Goal: Task Accomplishment & Management: Manage account settings

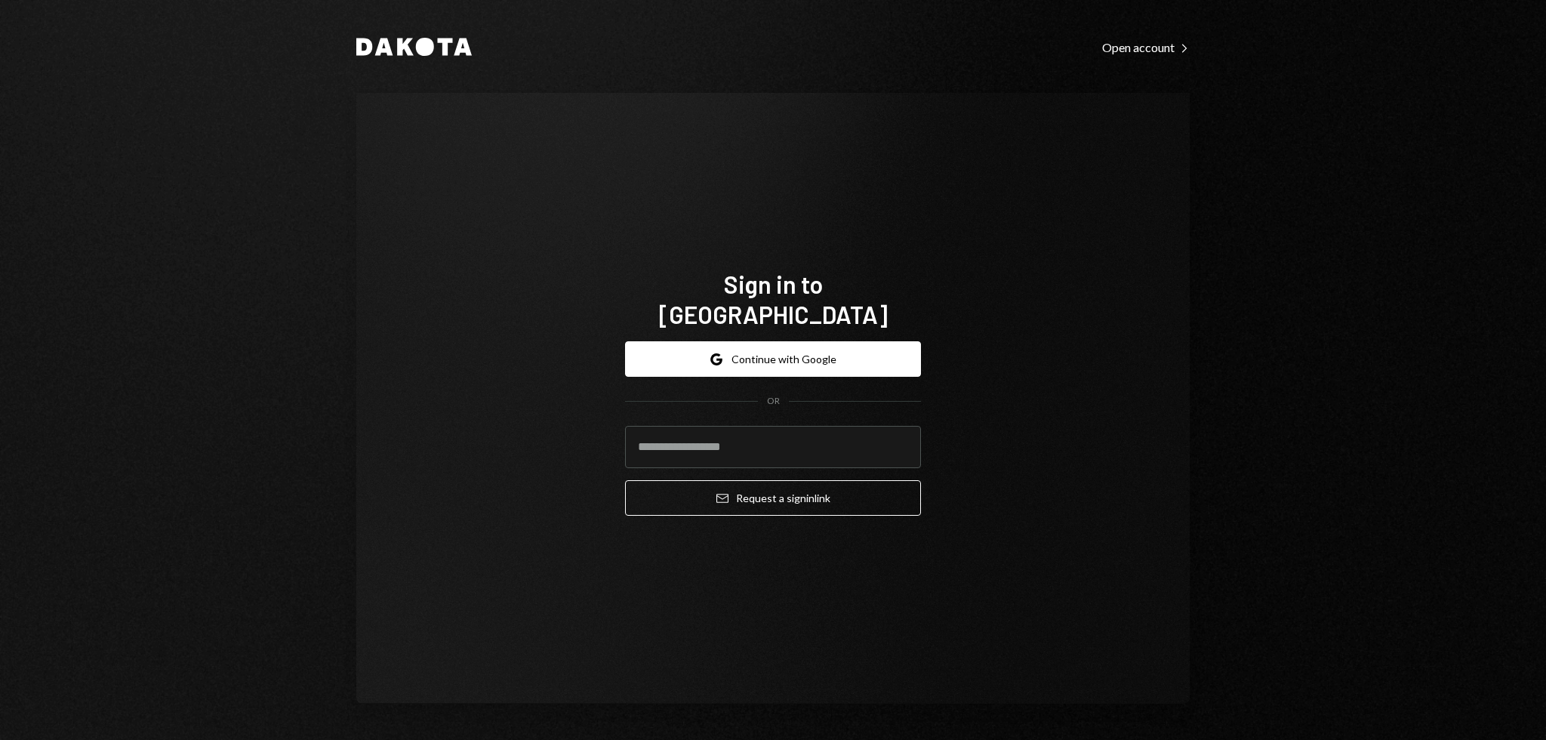
type input "**********"
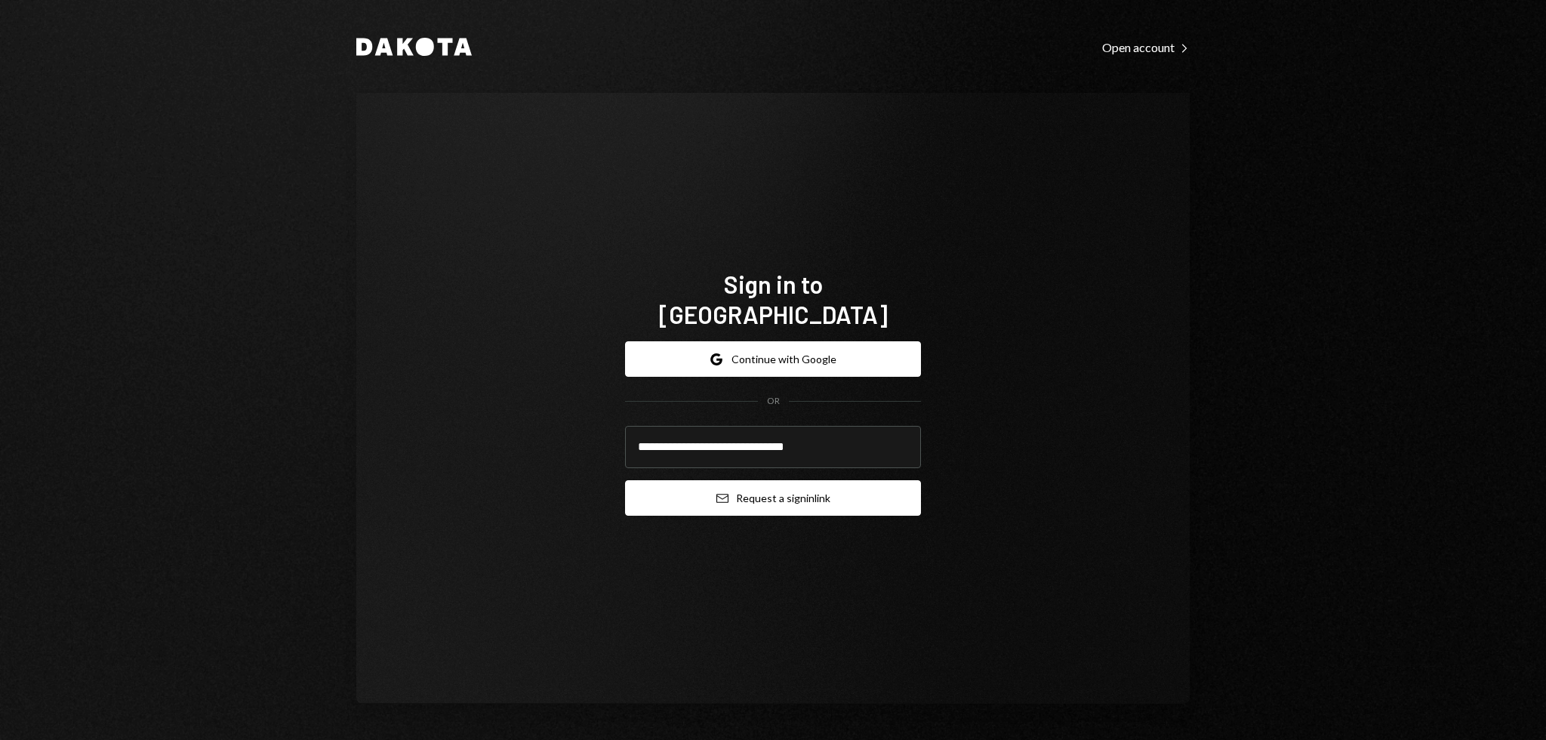
click at [823, 480] on button "Email Request a sign in link" at bounding box center [773, 497] width 296 height 35
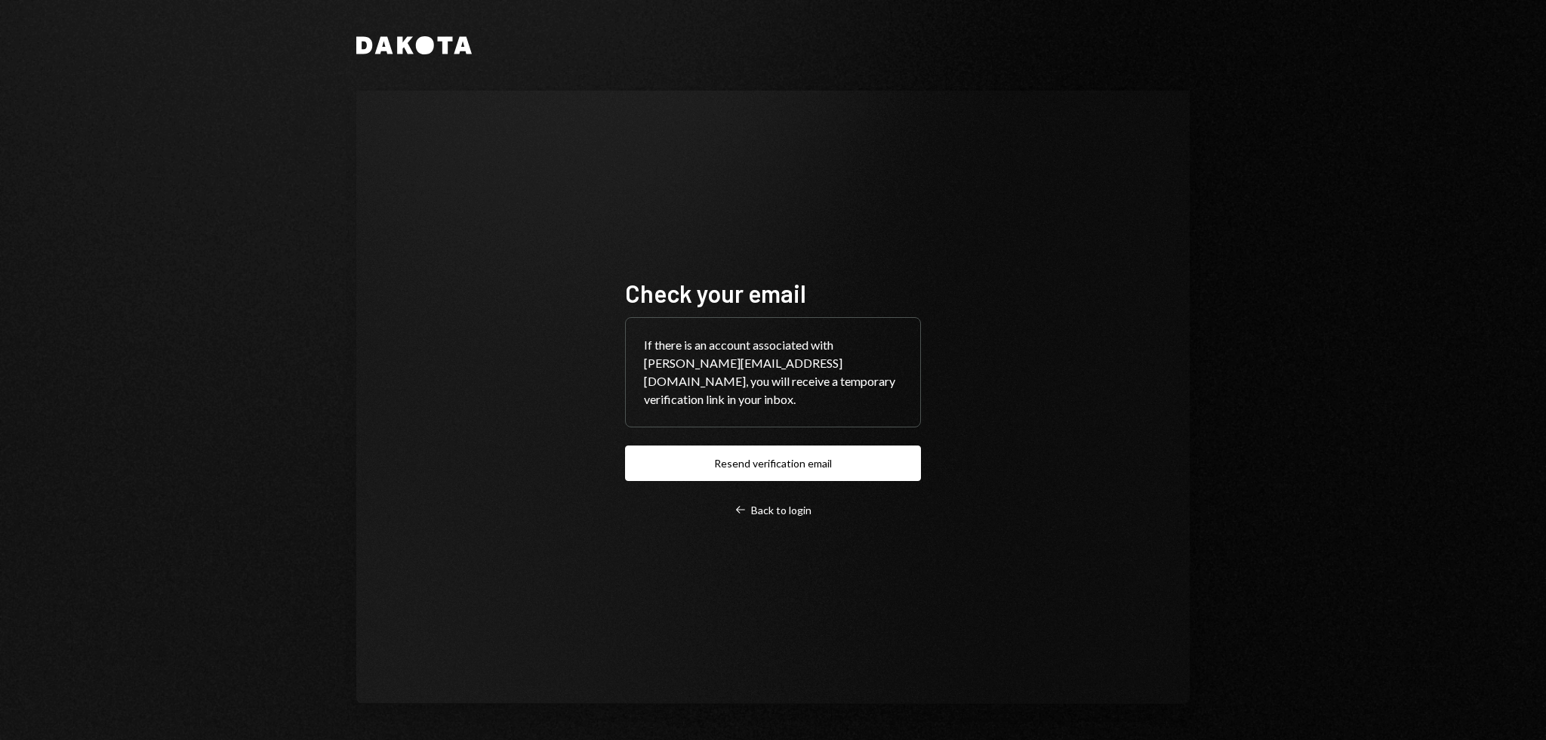
drag, startPoint x: 679, startPoint y: 188, endPoint x: 383, endPoint y: 163, distance: 296.9
click at [383, 163] on div "Check your email If there is an account associated with [PERSON_NAME][EMAIL_ADD…" at bounding box center [772, 397] width 833 height 613
drag, startPoint x: 380, startPoint y: 161, endPoint x: 374, endPoint y: 155, distance: 8.5
click at [374, 155] on div "Check your email If there is an account associated with [PERSON_NAME][EMAIL_ADD…" at bounding box center [772, 397] width 833 height 613
drag, startPoint x: 690, startPoint y: 102, endPoint x: 639, endPoint y: 94, distance: 51.9
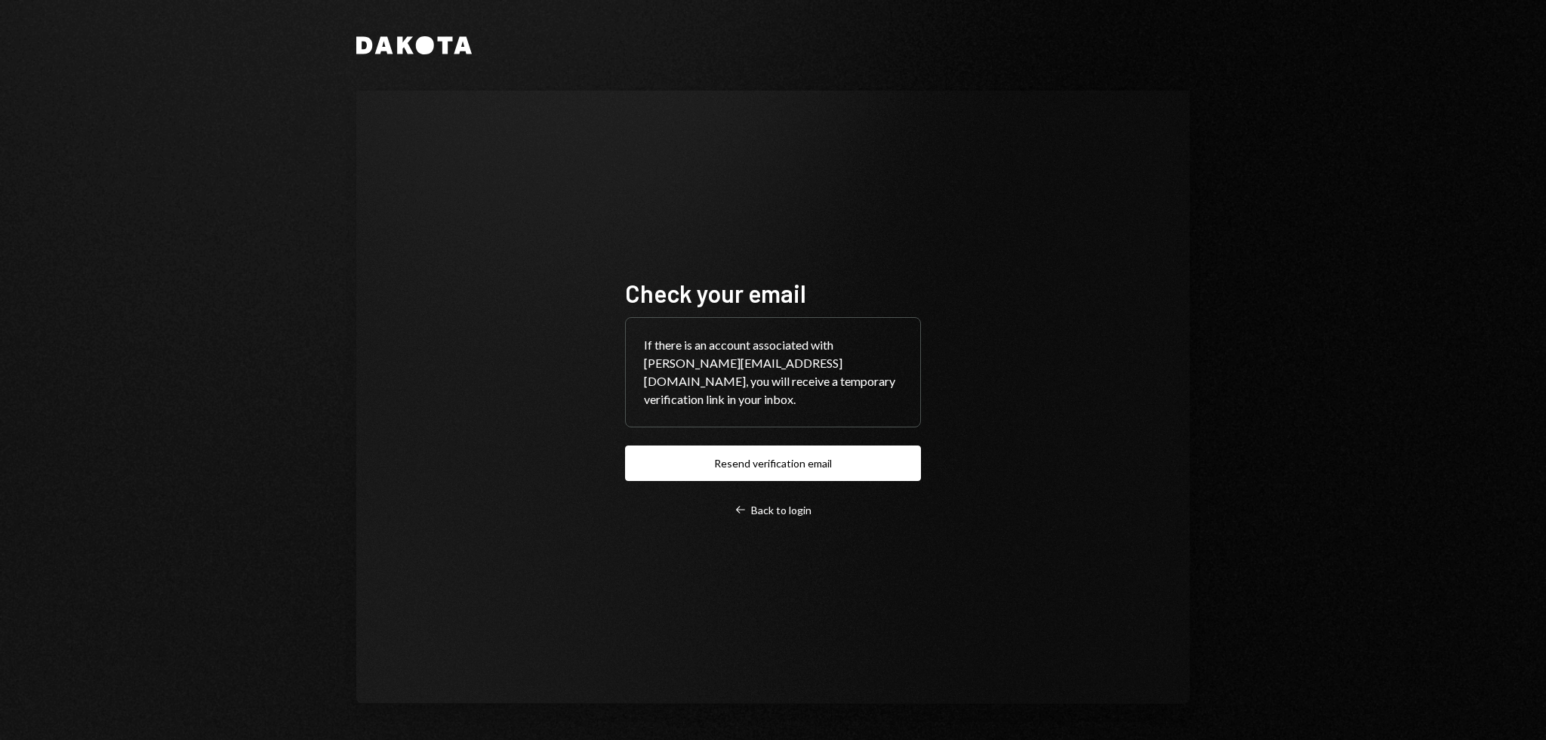
drag, startPoint x: 639, startPoint y: 94, endPoint x: 590, endPoint y: 94, distance: 48.3
click at [590, 94] on div "Check your email If there is an account associated with [PERSON_NAME][EMAIL_ADD…" at bounding box center [772, 397] width 833 height 613
drag, startPoint x: 552, startPoint y: 80, endPoint x: 624, endPoint y: 101, distance: 75.5
click at [550, 80] on div "Dakota Check your email If there is an account associated with [PERSON_NAME][EM…" at bounding box center [773, 370] width 906 height 740
drag, startPoint x: 558, startPoint y: 223, endPoint x: 552, endPoint y: 217, distance: 8.0
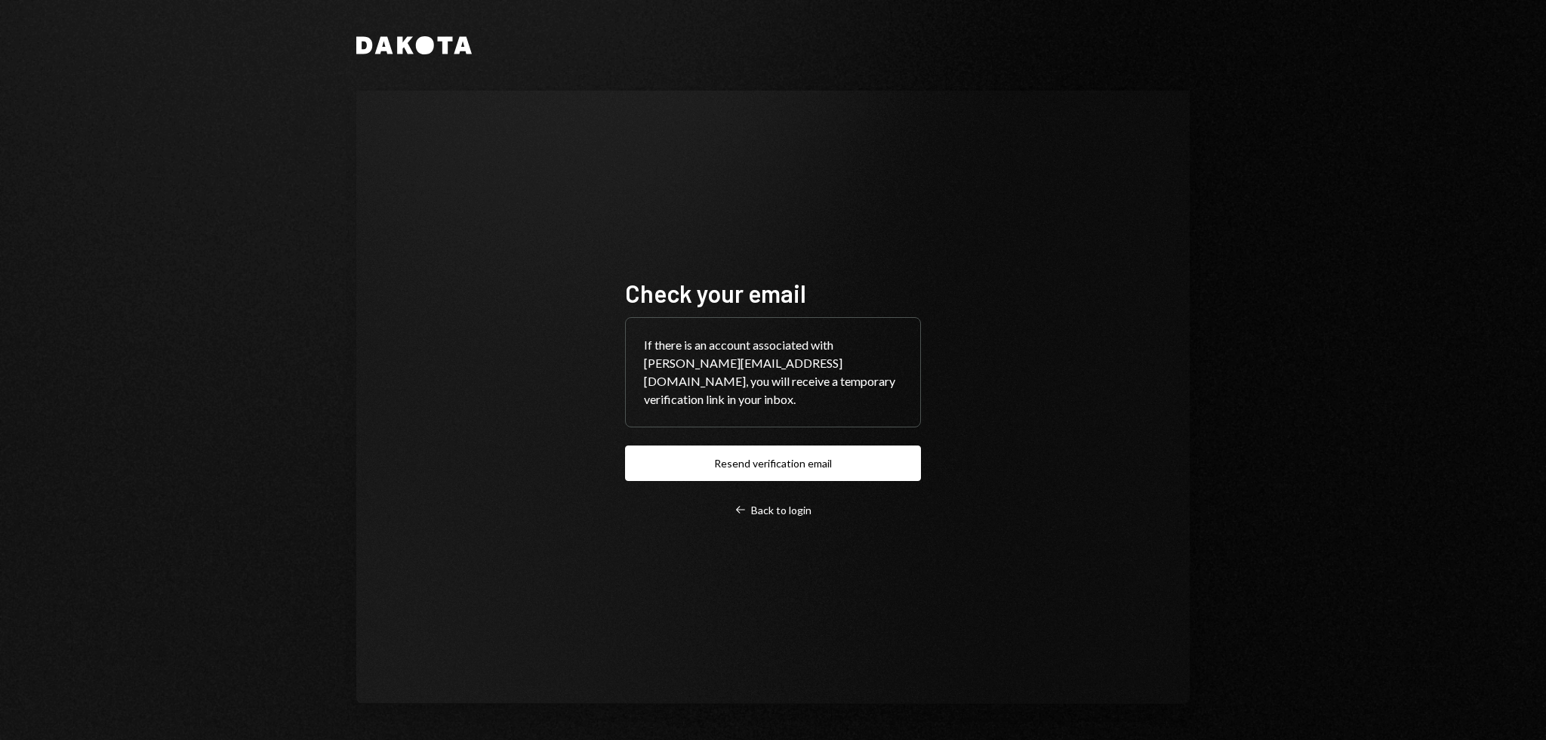
drag, startPoint x: 552, startPoint y: 217, endPoint x: 540, endPoint y: 210, distance: 14.5
click at [540, 210] on div "Check your email If there is an account associated with [PERSON_NAME][EMAIL_ADD…" at bounding box center [772, 397] width 833 height 613
drag, startPoint x: 538, startPoint y: 209, endPoint x: 528, endPoint y: 204, distance: 11.8
click at [528, 204] on div "Check your email If there is an account associated with [PERSON_NAME][EMAIL_ADD…" at bounding box center [772, 397] width 833 height 613
click at [525, 202] on div "Check your email If there is an account associated with [PERSON_NAME][EMAIL_ADD…" at bounding box center [772, 397] width 833 height 613
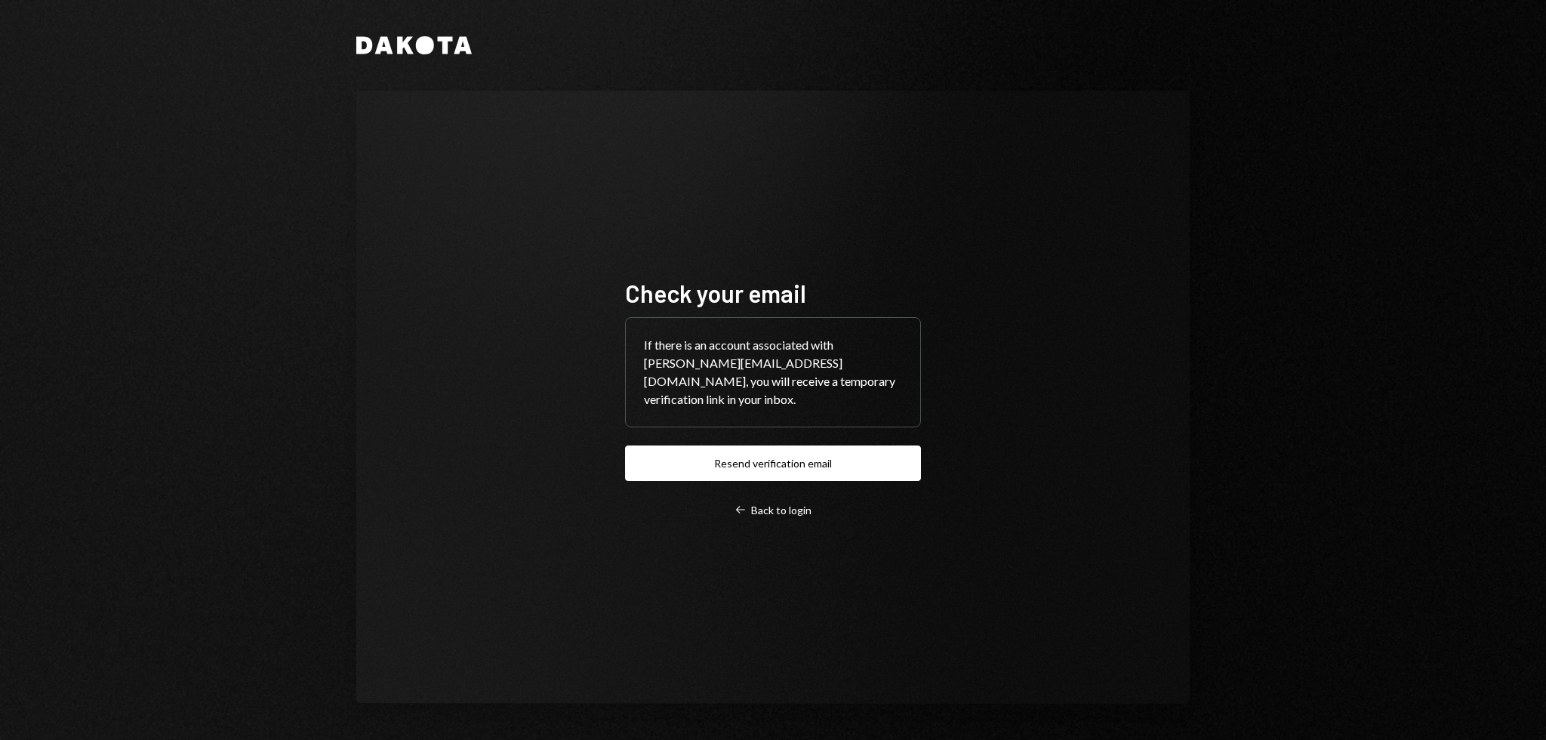
click at [531, 199] on div "Check your email If there is an account associated with [PERSON_NAME][EMAIL_ADD…" at bounding box center [772, 397] width 833 height 613
drag, startPoint x: 531, startPoint y: 199, endPoint x: 519, endPoint y: 209, distance: 16.0
click at [528, 197] on div "Check your email If there is an account associated with [PERSON_NAME][EMAIL_ADD…" at bounding box center [772, 397] width 833 height 613
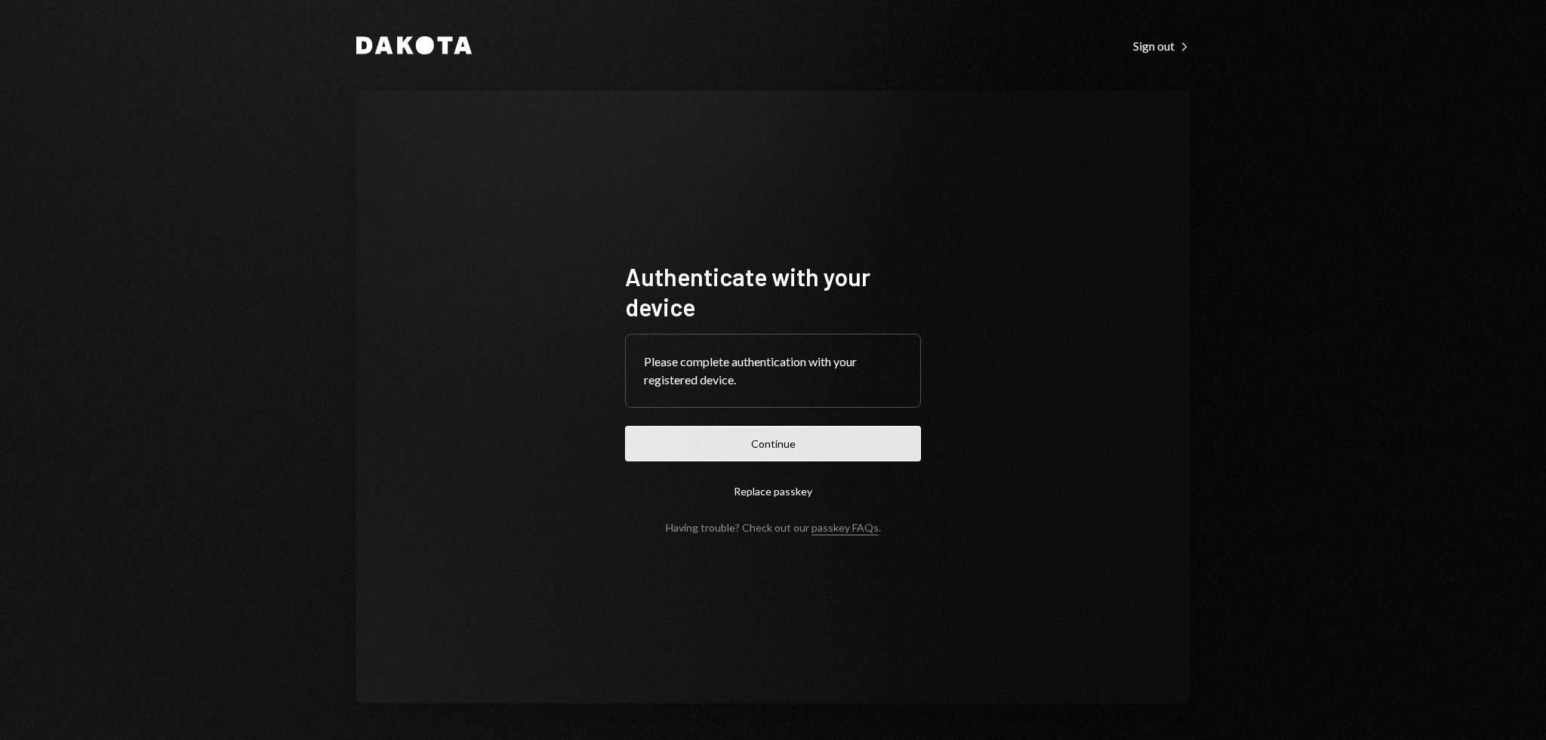
click at [870, 428] on button "Continue" at bounding box center [773, 443] width 296 height 35
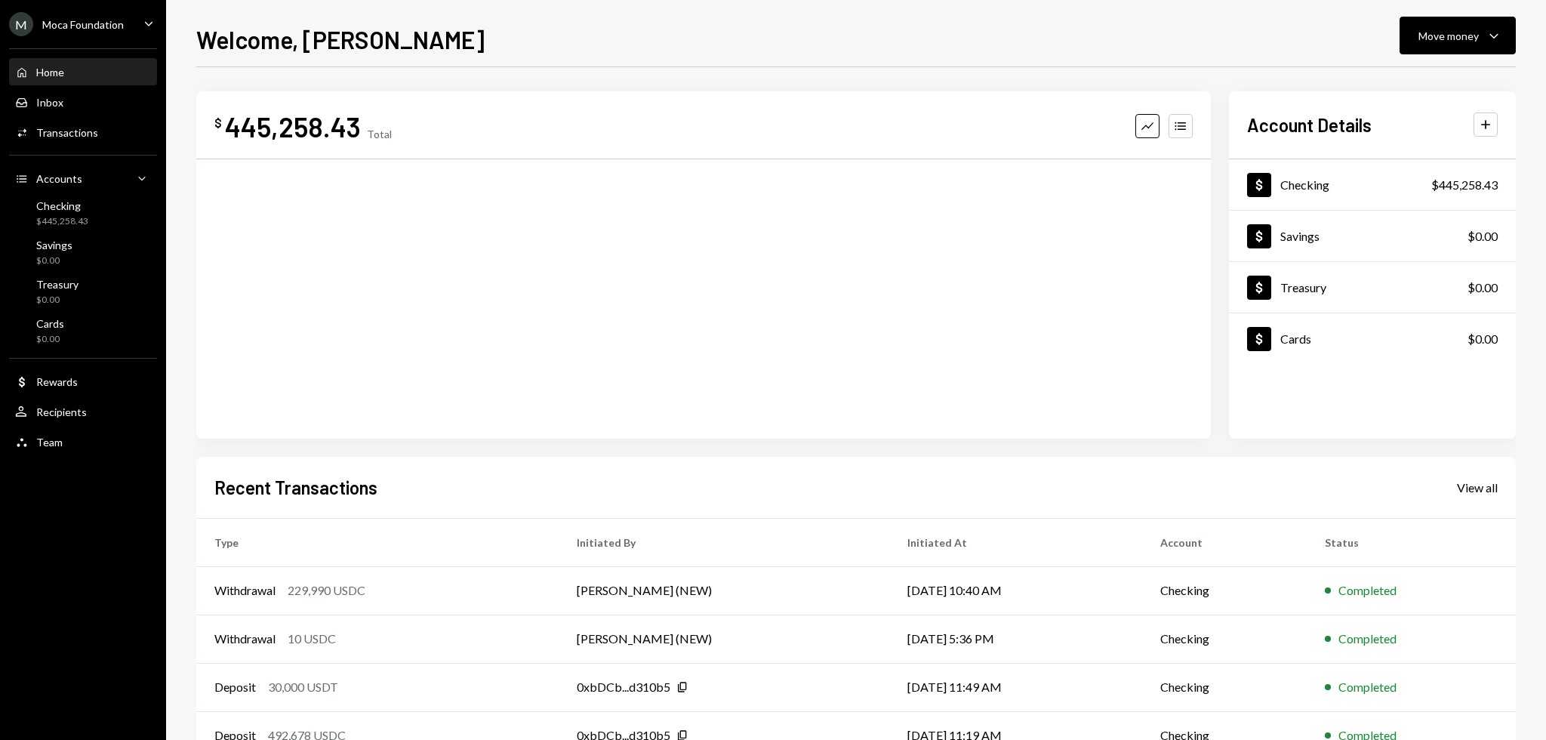
drag, startPoint x: 498, startPoint y: 43, endPoint x: 481, endPoint y: 42, distance: 17.4
click at [481, 42] on div "Welcome, Garon Move money Caret Down" at bounding box center [855, 37] width 1319 height 33
drag, startPoint x: 481, startPoint y: 42, endPoint x: 461, endPoint y: 42, distance: 19.6
click at [461, 42] on div "Welcome, Garon Move money Caret Down" at bounding box center [855, 37] width 1319 height 33
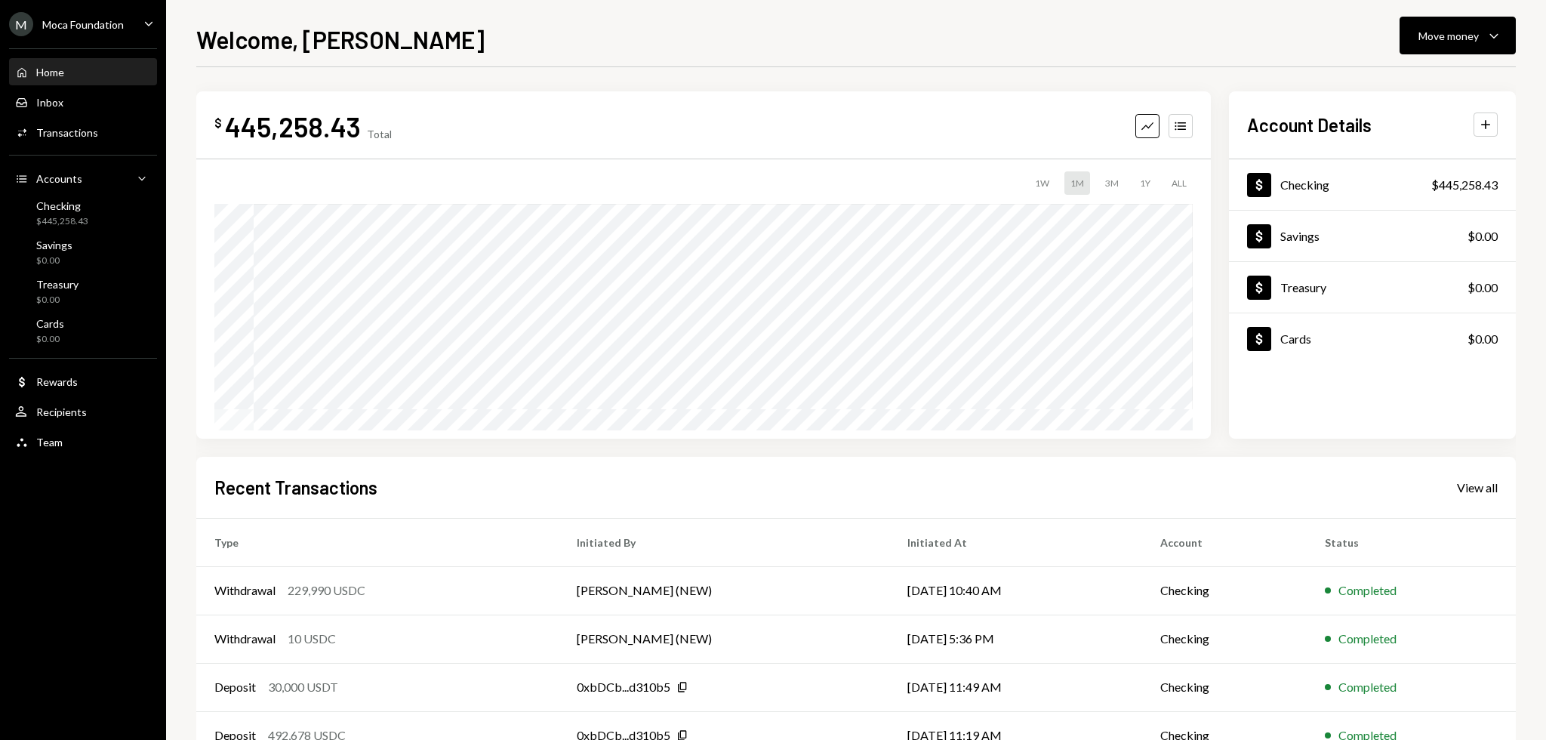
drag, startPoint x: 461, startPoint y: 42, endPoint x: 451, endPoint y: 35, distance: 11.9
click at [451, 35] on div "Welcome, Garon Move money Caret Down" at bounding box center [855, 37] width 1319 height 33
drag, startPoint x: 451, startPoint y: 35, endPoint x: 352, endPoint y: 66, distance: 103.1
click at [447, 34] on div "Welcome, Garon Move money Caret Down" at bounding box center [855, 37] width 1319 height 33
drag, startPoint x: 705, startPoint y: 51, endPoint x: 653, endPoint y: 44, distance: 52.6
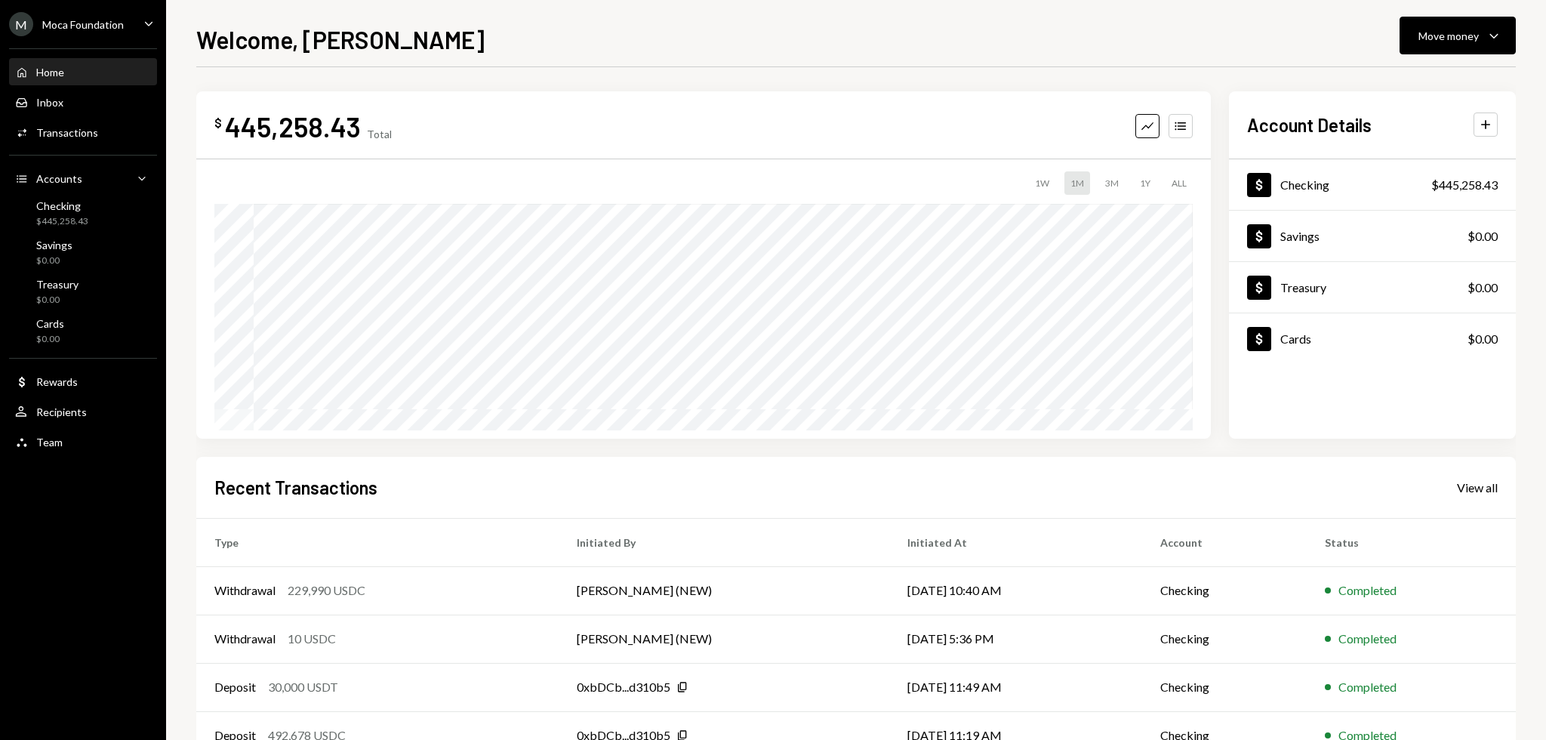
drag, startPoint x: 653, startPoint y: 44, endPoint x: 624, endPoint y: 44, distance: 28.7
click at [624, 44] on div "Welcome, Garon Move money Caret Down" at bounding box center [855, 37] width 1319 height 33
click at [520, 80] on div "$ 445,258.43 Total Graph Accounts 1W 1M 3M 1Y ALL $166,504.56 Sep 06, 2025 Acco…" at bounding box center [855, 452] width 1319 height 771
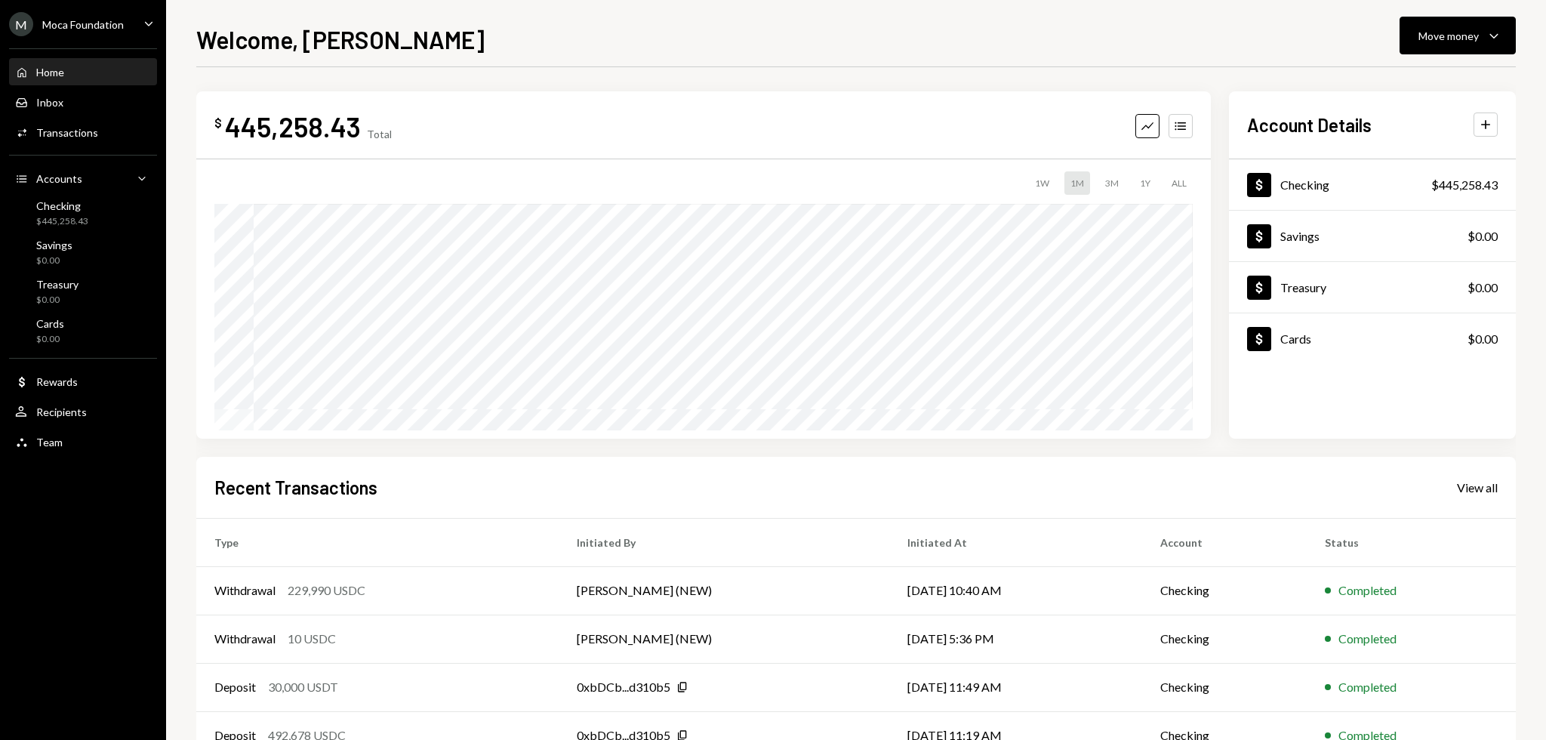
click at [492, 74] on div "$ 445,258.43 Total Graph Accounts 1W 1M 3M 1Y ALL $166,504.56 Sep 06, 2025 Acco…" at bounding box center [855, 452] width 1319 height 771
drag, startPoint x: 492, startPoint y: 74, endPoint x: 487, endPoint y: 68, distance: 8.0
click at [487, 68] on div "$ 445,258.43 Total Graph Accounts 1W 1M 3M 1Y ALL $166,504.56 Sep 06, 2025 Acco…" at bounding box center [855, 452] width 1319 height 771
drag, startPoint x: 1054, startPoint y: 67, endPoint x: 996, endPoint y: 58, distance: 58.8
drag, startPoint x: 996, startPoint y: 58, endPoint x: 891, endPoint y: 55, distance: 104.2
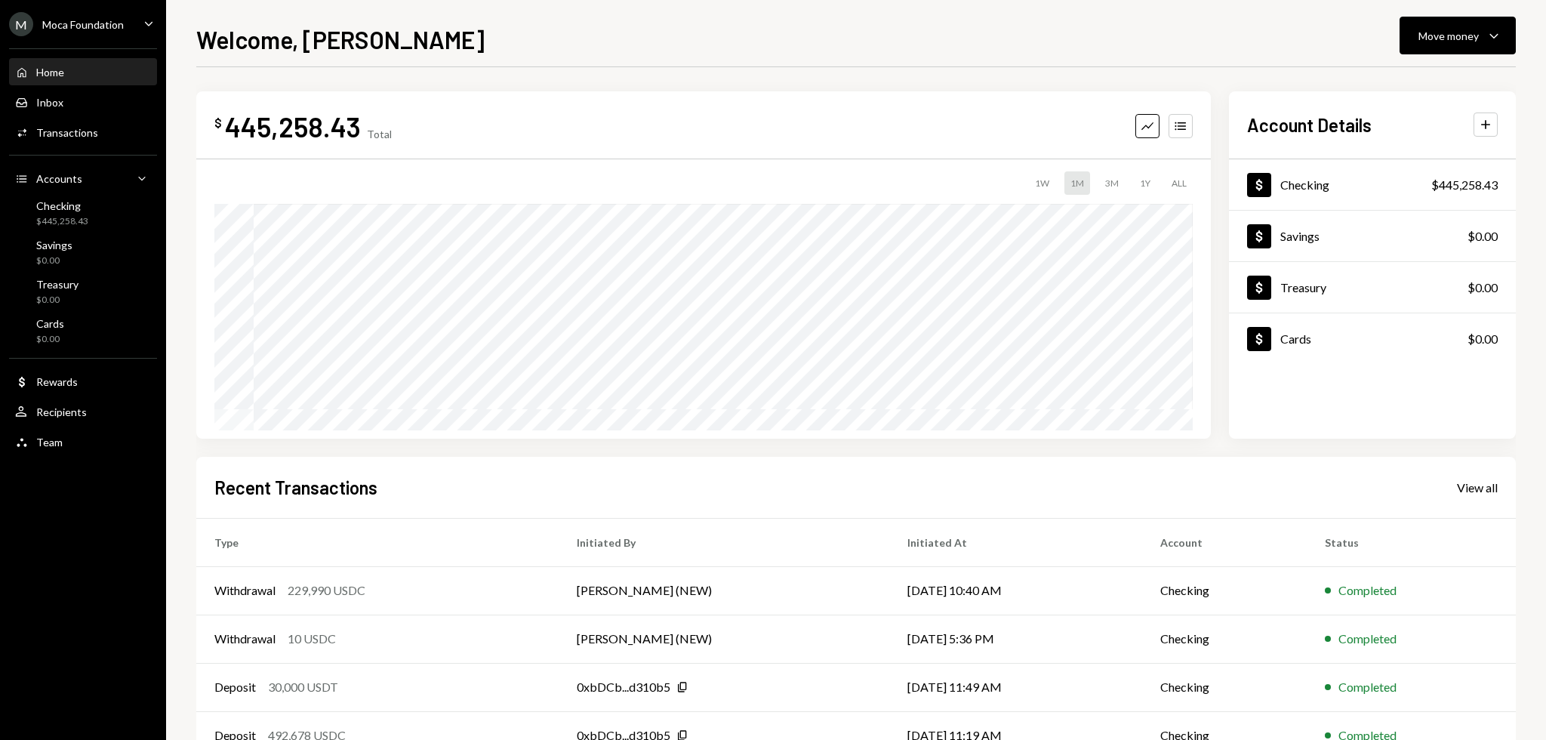
click at [891, 55] on div "Welcome, Garon Move money Caret Down $ 445,258.43 Total Graph Accounts 1W 1M 3M…" at bounding box center [855, 380] width 1319 height 719
drag, startPoint x: 891, startPoint y: 55, endPoint x: 875, endPoint y: 49, distance: 17.7
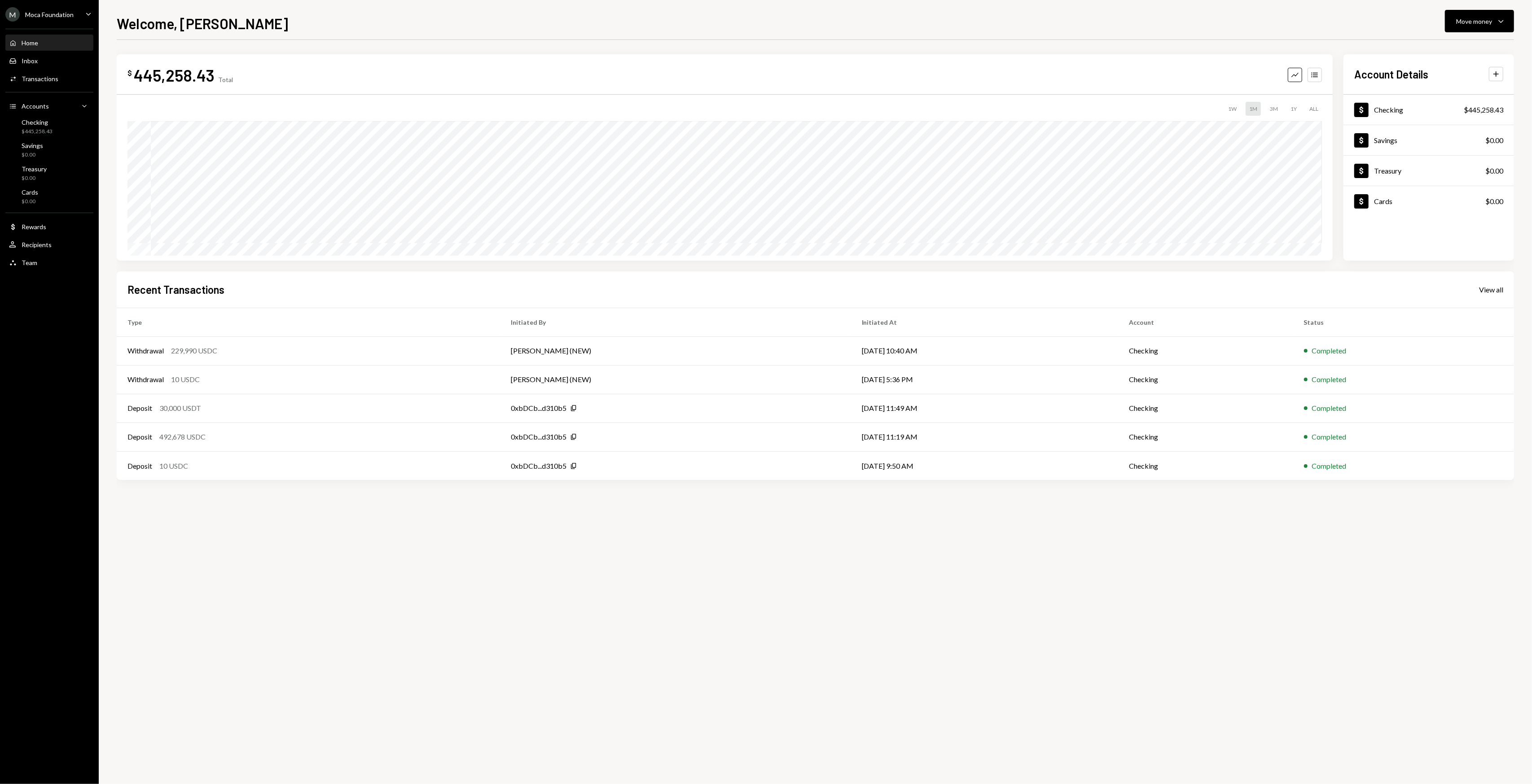
drag, startPoint x: 471, startPoint y: 602, endPoint x: 400, endPoint y: 587, distance: 72.6
click at [460, 439] on div "$ 445,258.43 Total Graph Accounts 1W 1M 3M 1Y ALL Account Details Plus Dollar C…" at bounding box center [815, 412] width 1398 height 744
drag, startPoint x: 400, startPoint y: 587, endPoint x: 307, endPoint y: 489, distance: 135.1
click at [400, 439] on div "$ 445,258.43 Total Graph Accounts 1W 1M 3M 1Y ALL Account Details Plus Dollar C…" at bounding box center [815, 412] width 1398 height 744
click at [41, 73] on div "Activities Transactions" at bounding box center [49, 79] width 81 height 15
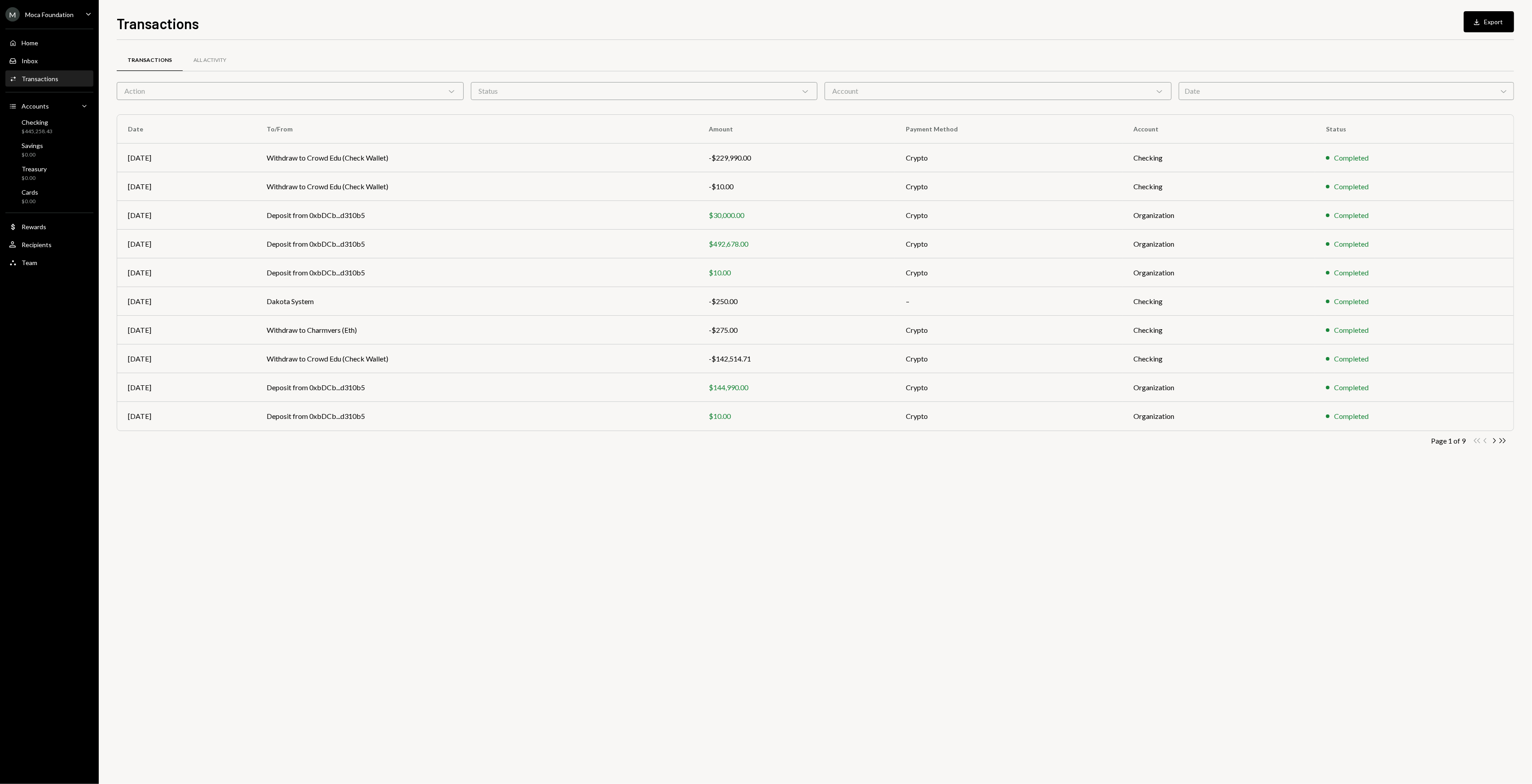
drag, startPoint x: 438, startPoint y: 521, endPoint x: 372, endPoint y: 515, distance: 66.3
drag, startPoint x: 372, startPoint y: 515, endPoint x: 349, endPoint y: 511, distance: 23.3
click at [370, 439] on div "Transactions All Activity Action Chevron Down Status Chevron Down Account Chevr…" at bounding box center [815, 412] width 1398 height 744
drag, startPoint x: 349, startPoint y: 511, endPoint x: 315, endPoint y: 511, distance: 34.0
drag, startPoint x: 315, startPoint y: 511, endPoint x: 294, endPoint y: 503, distance: 22.5
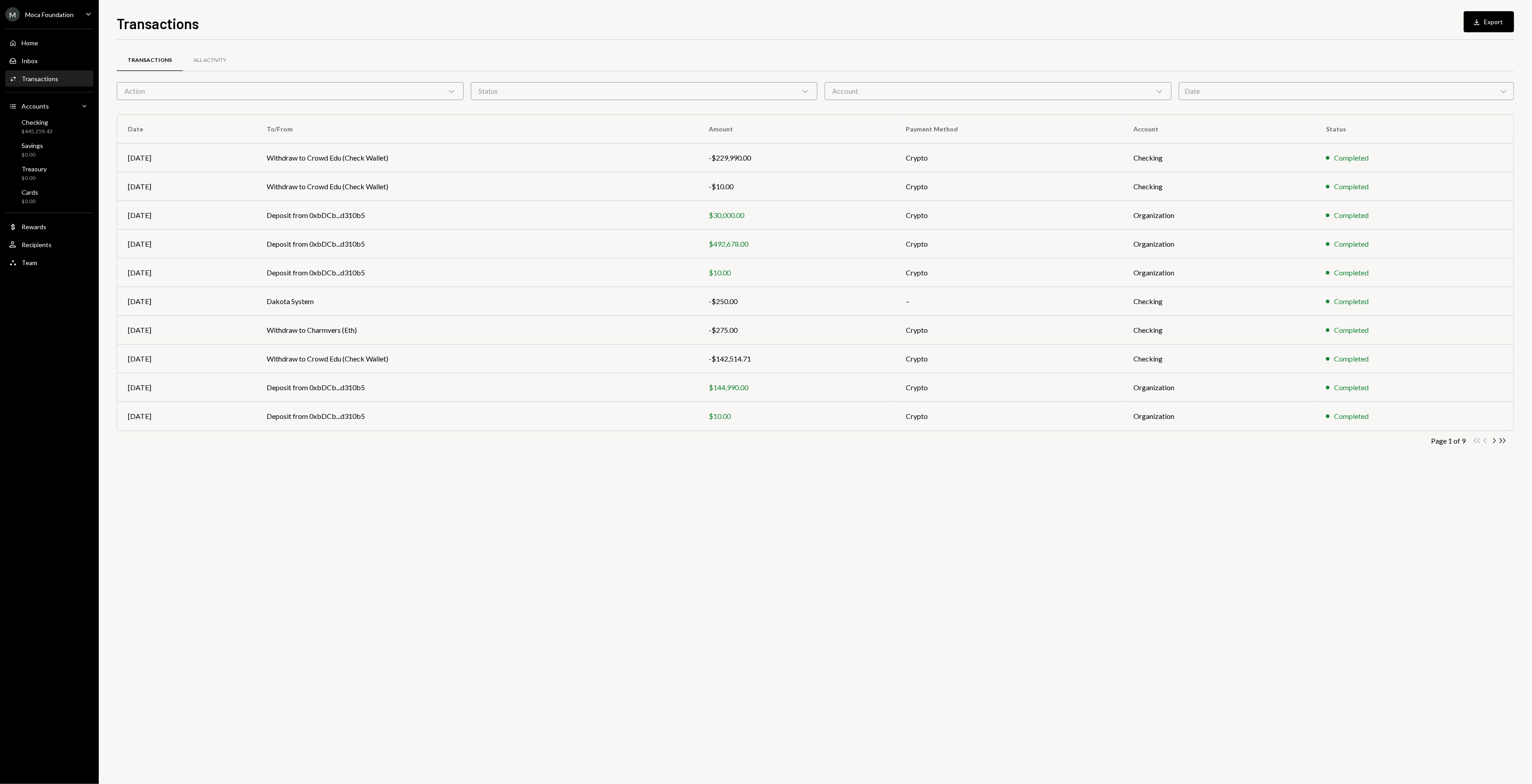
click at [295, 439] on div "Transactions All Activity Action Chevron Down Status Chevron Down Account Chevr…" at bounding box center [815, 412] width 1398 height 744
drag, startPoint x: 259, startPoint y: 499, endPoint x: 250, endPoint y: 498, distance: 9.1
click at [250, 439] on div "Transactions All Activity Action Chevron Down Status Chevron Down Account Chevr…" at bounding box center [815, 412] width 1398 height 744
drag, startPoint x: 250, startPoint y: 498, endPoint x: 241, endPoint y: 494, distance: 9.8
click at [240, 439] on div "Transactions All Activity Action Chevron Down Status Chevron Down Account Chevr…" at bounding box center [815, 412] width 1398 height 744
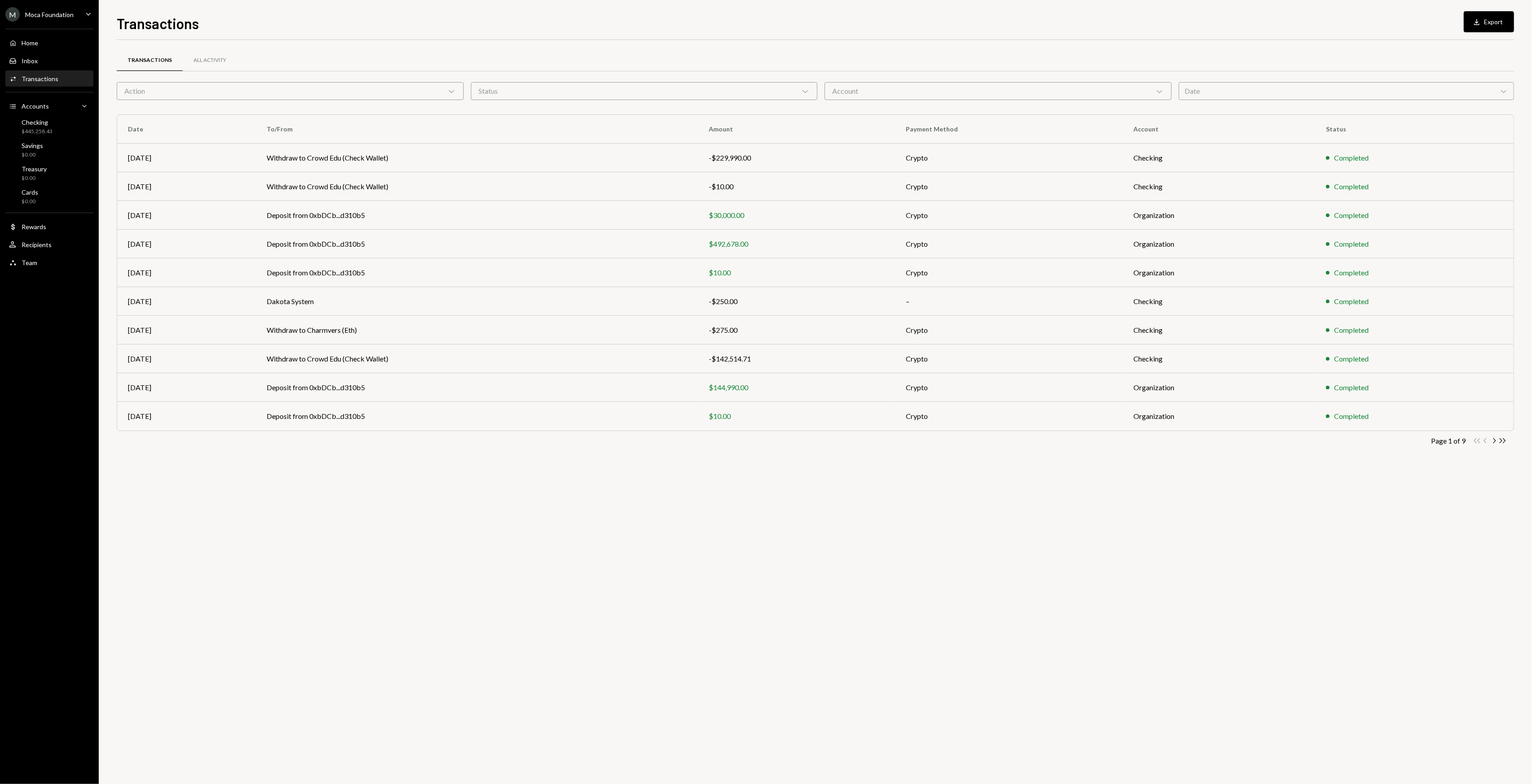
click at [235, 439] on div "Transactions All Activity Action Chevron Down Status Chevron Down Account Chevr…" at bounding box center [815, 412] width 1398 height 744
click at [234, 439] on div "Transactions All Activity Action Chevron Down Status Chevron Down Account Chevr…" at bounding box center [815, 412] width 1398 height 744
click at [233, 439] on div "Transactions All Activity Action Chevron Down Status Chevron Down Account Chevr…" at bounding box center [815, 412] width 1398 height 744
click at [458, 439] on div "Transactions All Activity Action Chevron Down Status Chevron Down Account Chevr…" at bounding box center [815, 412] width 1398 height 744
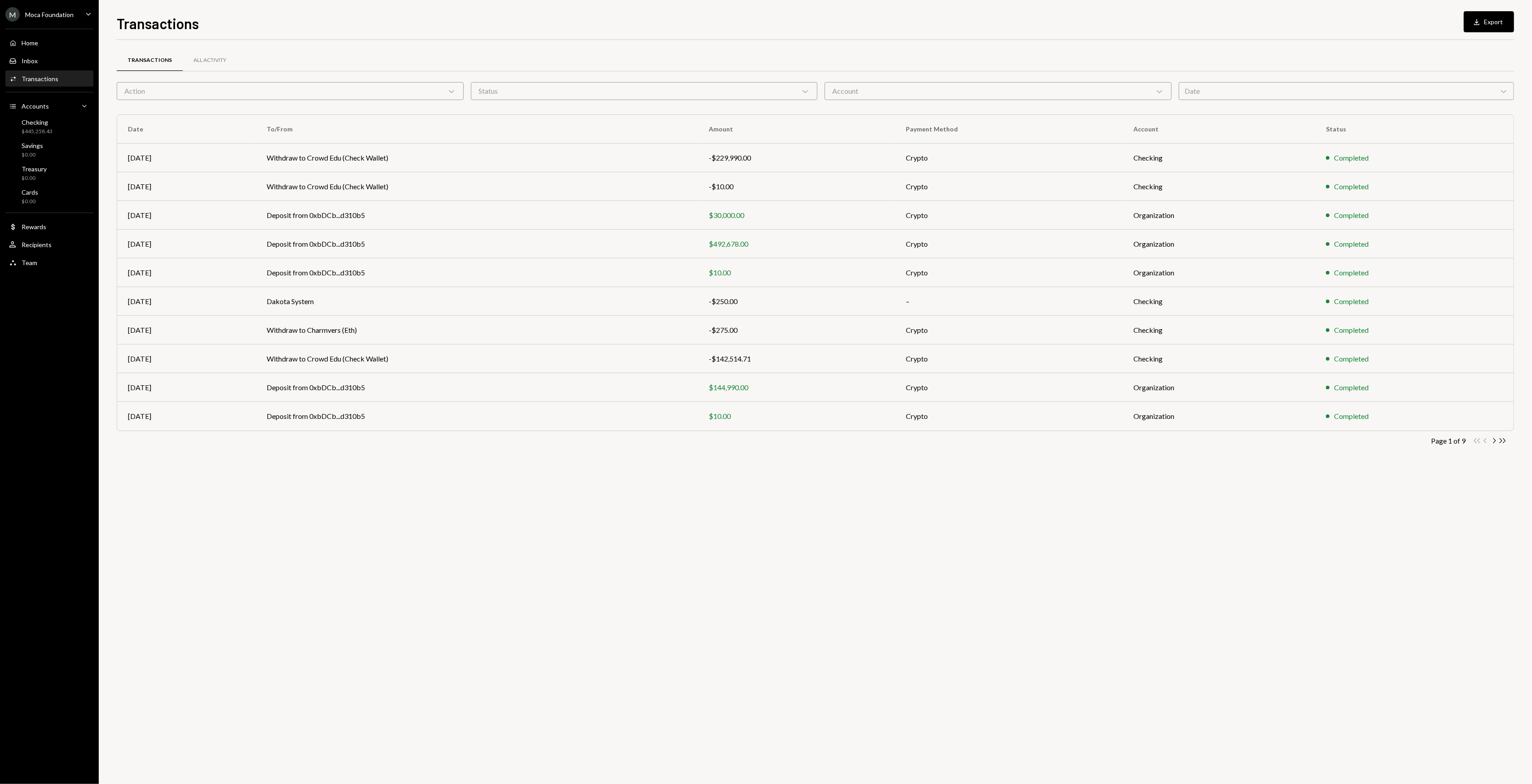
drag, startPoint x: 432, startPoint y: 493, endPoint x: 416, endPoint y: 493, distance: 16.0
click at [416, 439] on div "Transactions All Activity Action Chevron Down Status Chevron Down Account Chevr…" at bounding box center [815, 412] width 1398 height 744
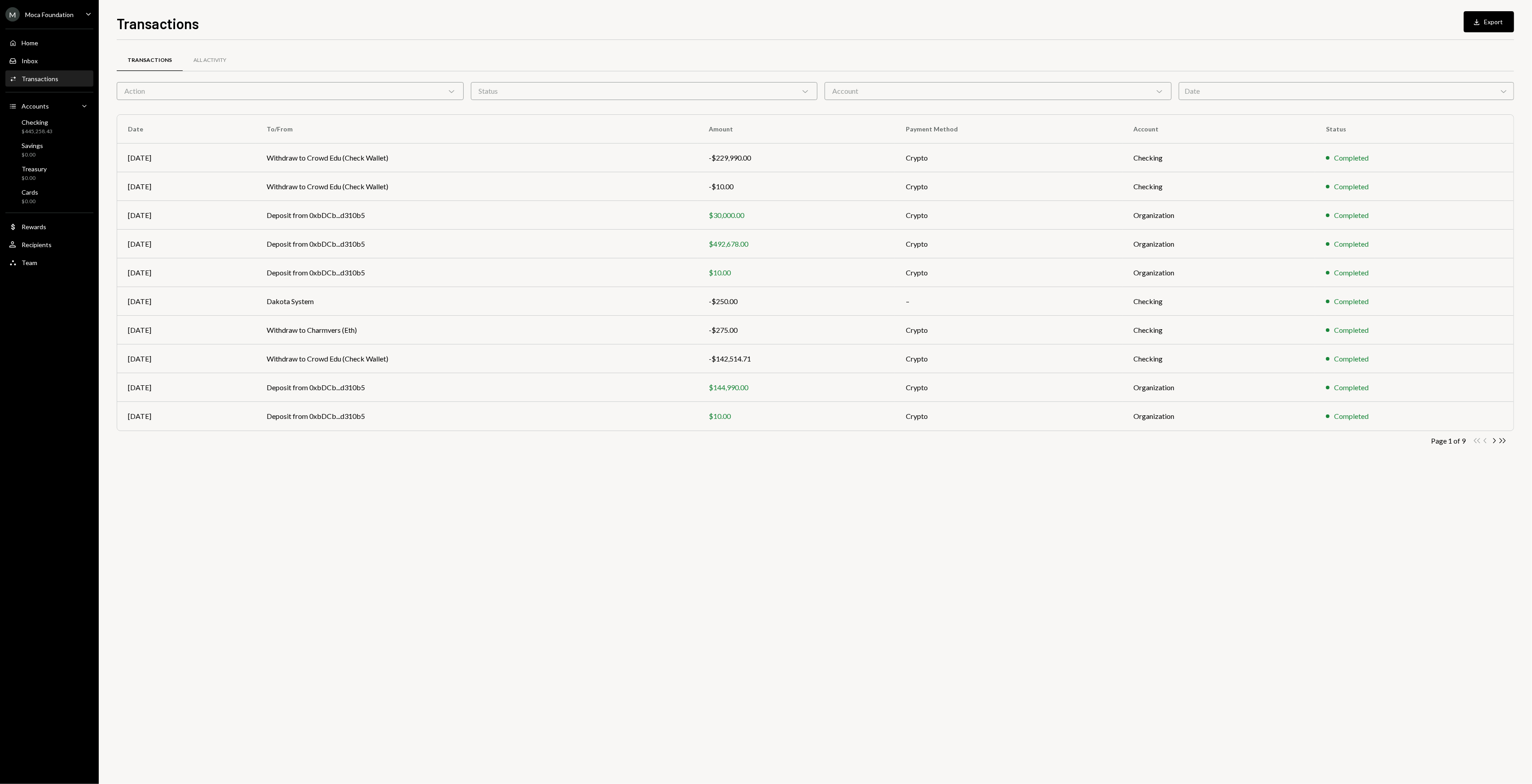
click at [416, 439] on div "Transactions All Activity Action Chevron Down Status Chevron Down Account Chevr…" at bounding box center [815, 412] width 1398 height 744
drag, startPoint x: 416, startPoint y: 493, endPoint x: 409, endPoint y: 490, distance: 7.6
click at [409, 439] on div "Transactions All Activity Action Chevron Down Status Chevron Down Account Chevr…" at bounding box center [815, 412] width 1398 height 744
drag, startPoint x: 416, startPoint y: 493, endPoint x: 394, endPoint y: 499, distance: 22.8
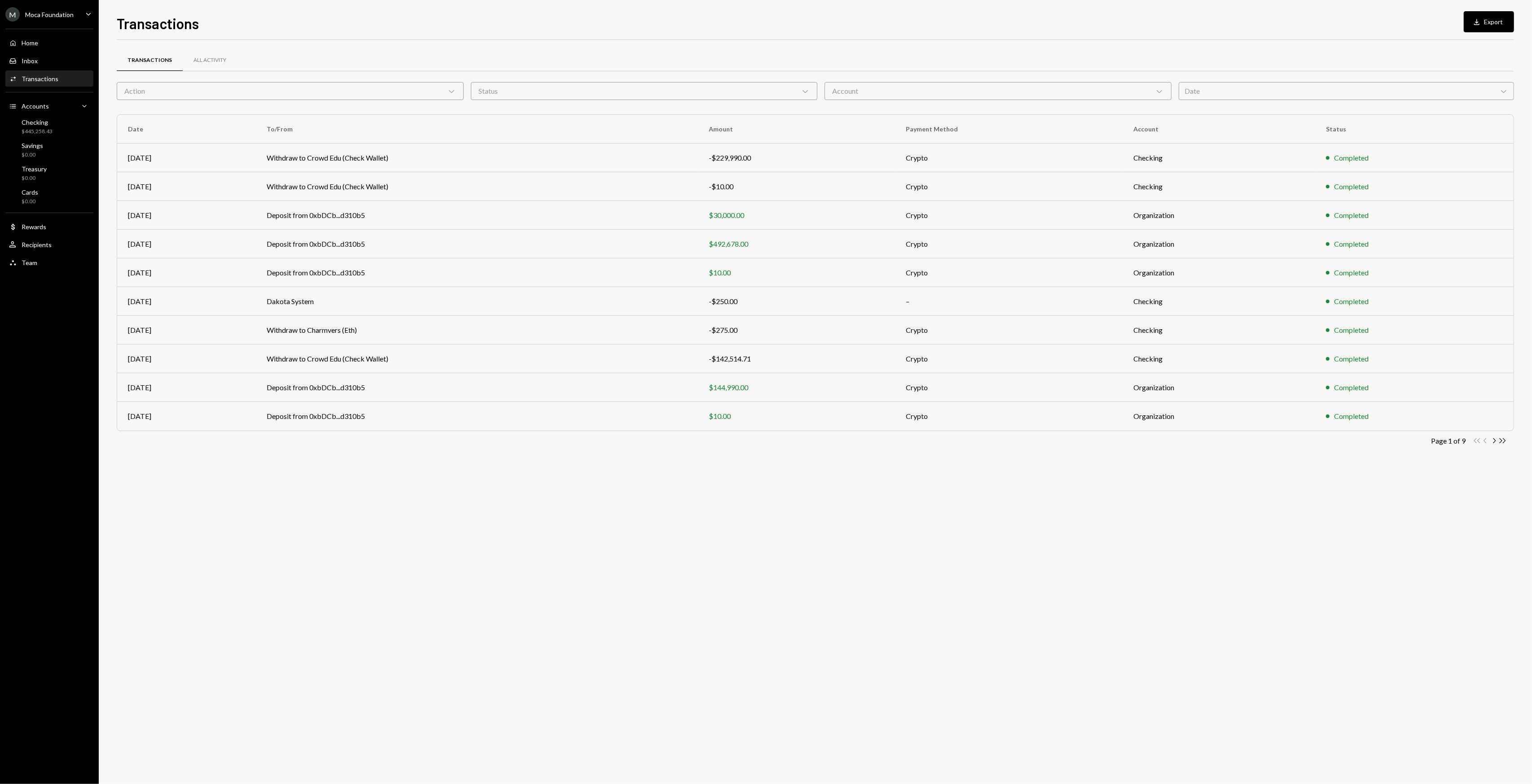
click at [416, 439] on div "Transactions All Activity Action Chevron Down Status Chevron Down Account Chevr…" at bounding box center [815, 412] width 1398 height 744
drag, startPoint x: 394, startPoint y: 499, endPoint x: 388, endPoint y: 499, distance: 6.0
drag, startPoint x: 388, startPoint y: 499, endPoint x: 365, endPoint y: 495, distance: 23.3
click at [368, 439] on div "Transactions All Activity Action Chevron Down Status Chevron Down Account Chevr…" at bounding box center [815, 412] width 1398 height 744
click at [341, 439] on div "Transactions All Activity Action Chevron Down Status Chevron Down Account Chevr…" at bounding box center [815, 412] width 1398 height 744
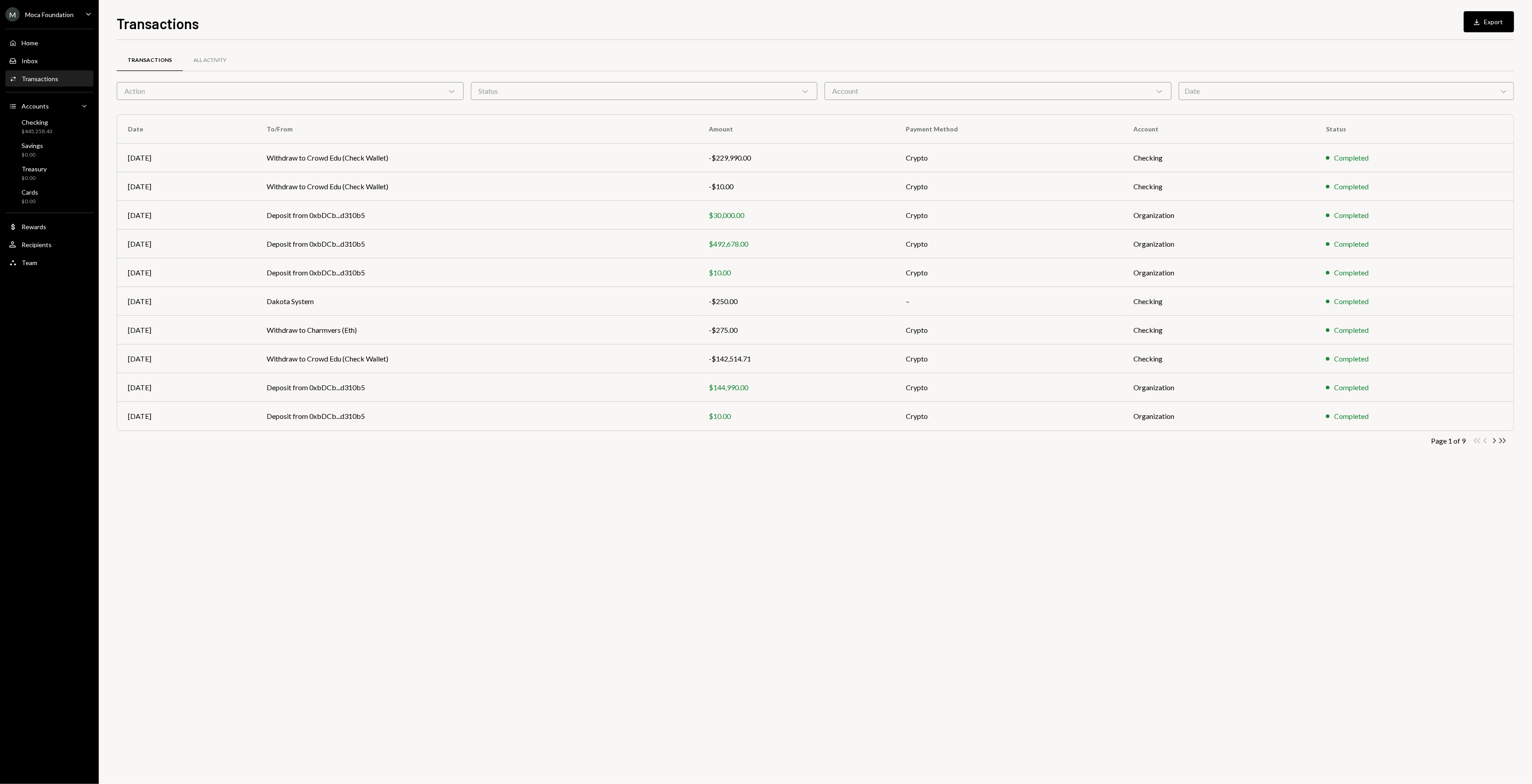
drag, startPoint x: 326, startPoint y: 479, endPoint x: 318, endPoint y: 477, distance: 8.2
click at [319, 439] on div "Transactions All Activity Action Chevron Down Status Chevron Down Account Chevr…" at bounding box center [815, 412] width 1398 height 744
drag, startPoint x: 301, startPoint y: 474, endPoint x: 297, endPoint y: 471, distance: 5.0
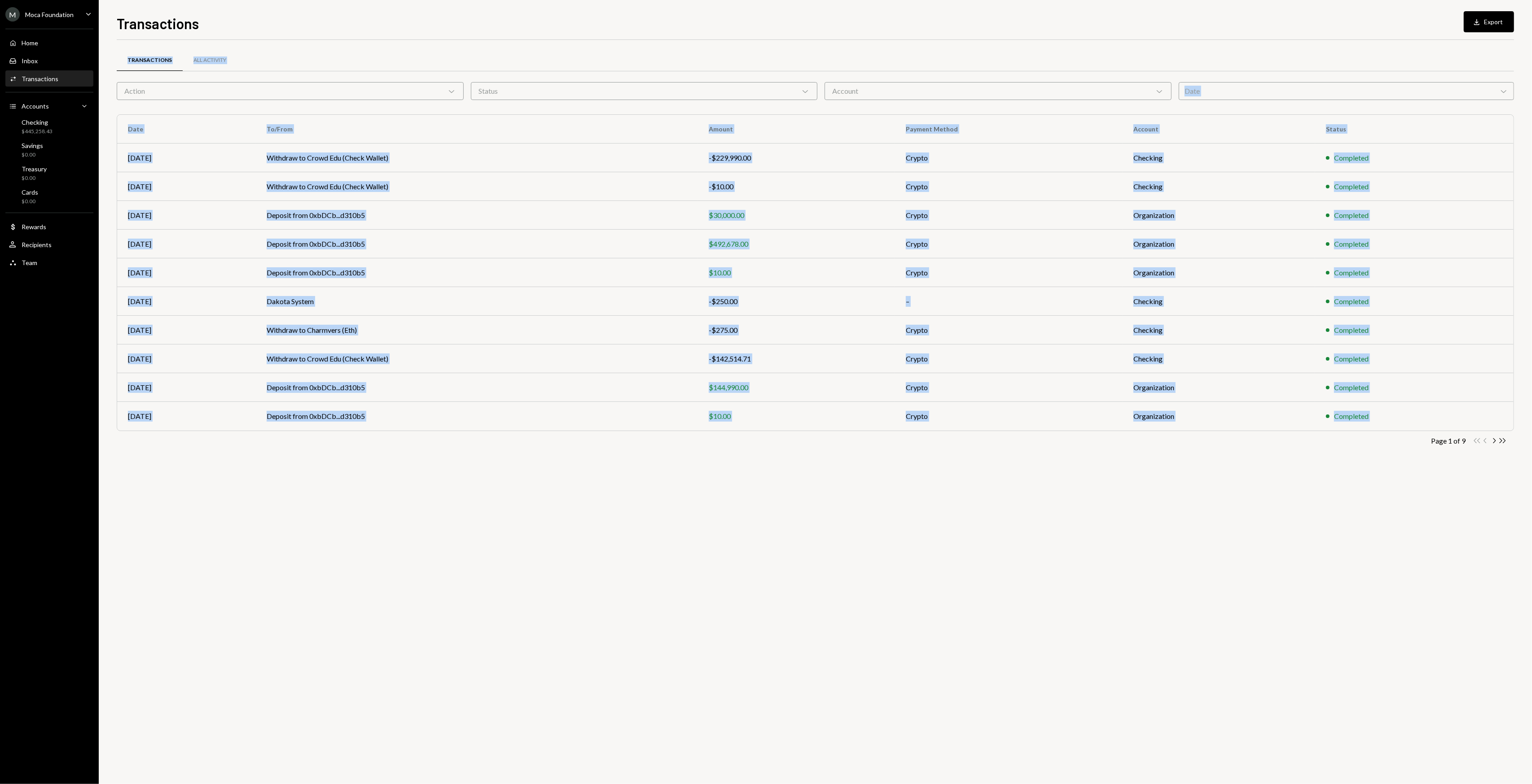
drag, startPoint x: 297, startPoint y: 471, endPoint x: 293, endPoint y: 469, distance: 4.5
click at [293, 439] on div "Transactions All Activity Action Chevron Down Status Chevron Down Account Chevr…" at bounding box center [815, 412] width 1398 height 744
click at [275, 439] on div "Transactions All Activity Action Chevron Down Status Chevron Down Account Chevr…" at bounding box center [815, 261] width 1398 height 414
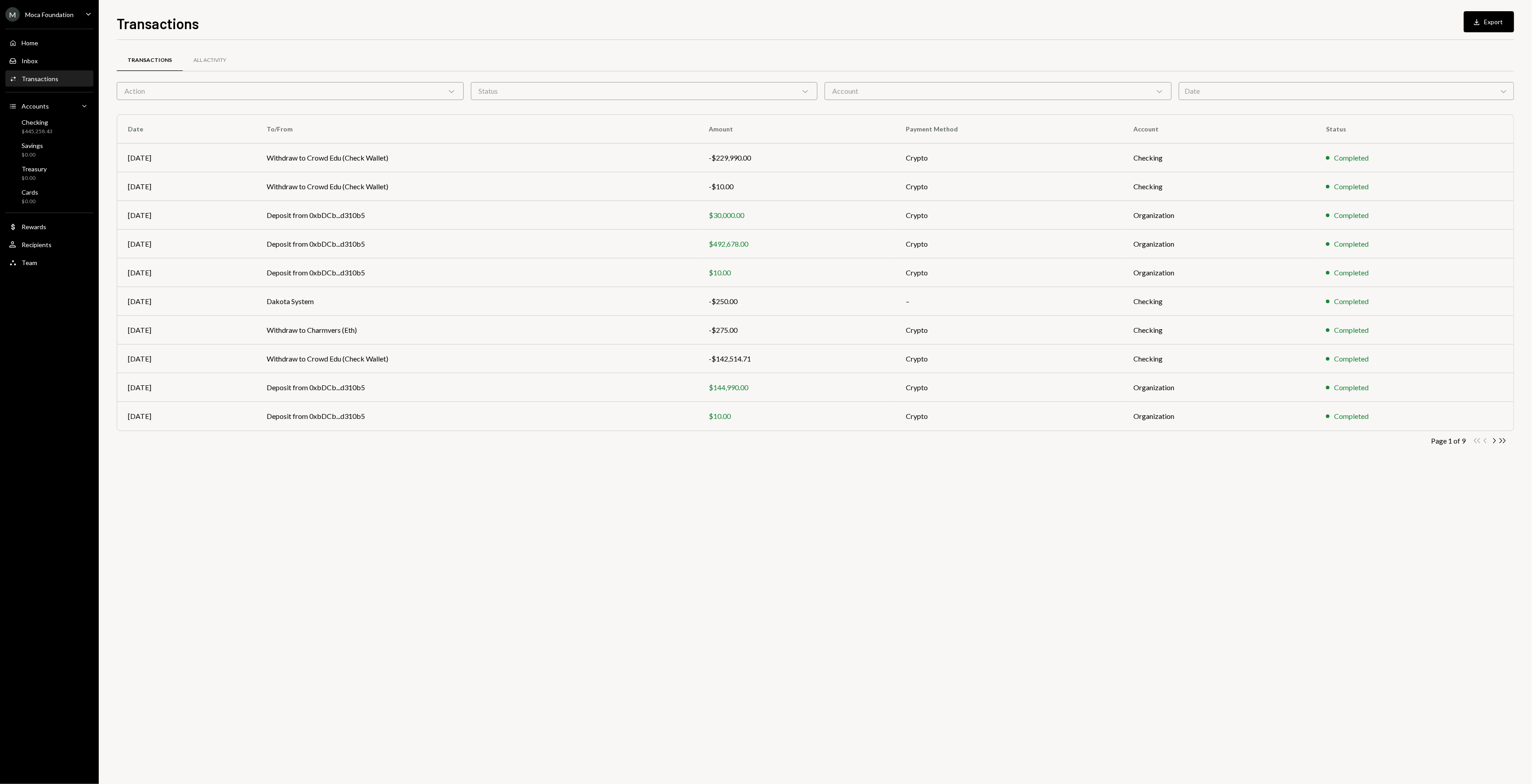
click at [303, 439] on div "Transactions All Activity Action Chevron Down Status Chevron Down Account Chevr…" at bounding box center [815, 412] width 1398 height 744
click at [802, 439] on div "Transactions All Activity Action Chevron Down Status Chevron Down Account Chevr…" at bounding box center [815, 412] width 1398 height 744
drag, startPoint x: 798, startPoint y: 517, endPoint x: 706, endPoint y: 499, distance: 93.7
click at [706, 439] on div "Transactions All Activity Action Chevron Down Status Chevron Down Account Chevr…" at bounding box center [815, 412] width 1398 height 744
click at [919, 439] on icon "Chevron Right" at bounding box center [1494, 440] width 8 height 8
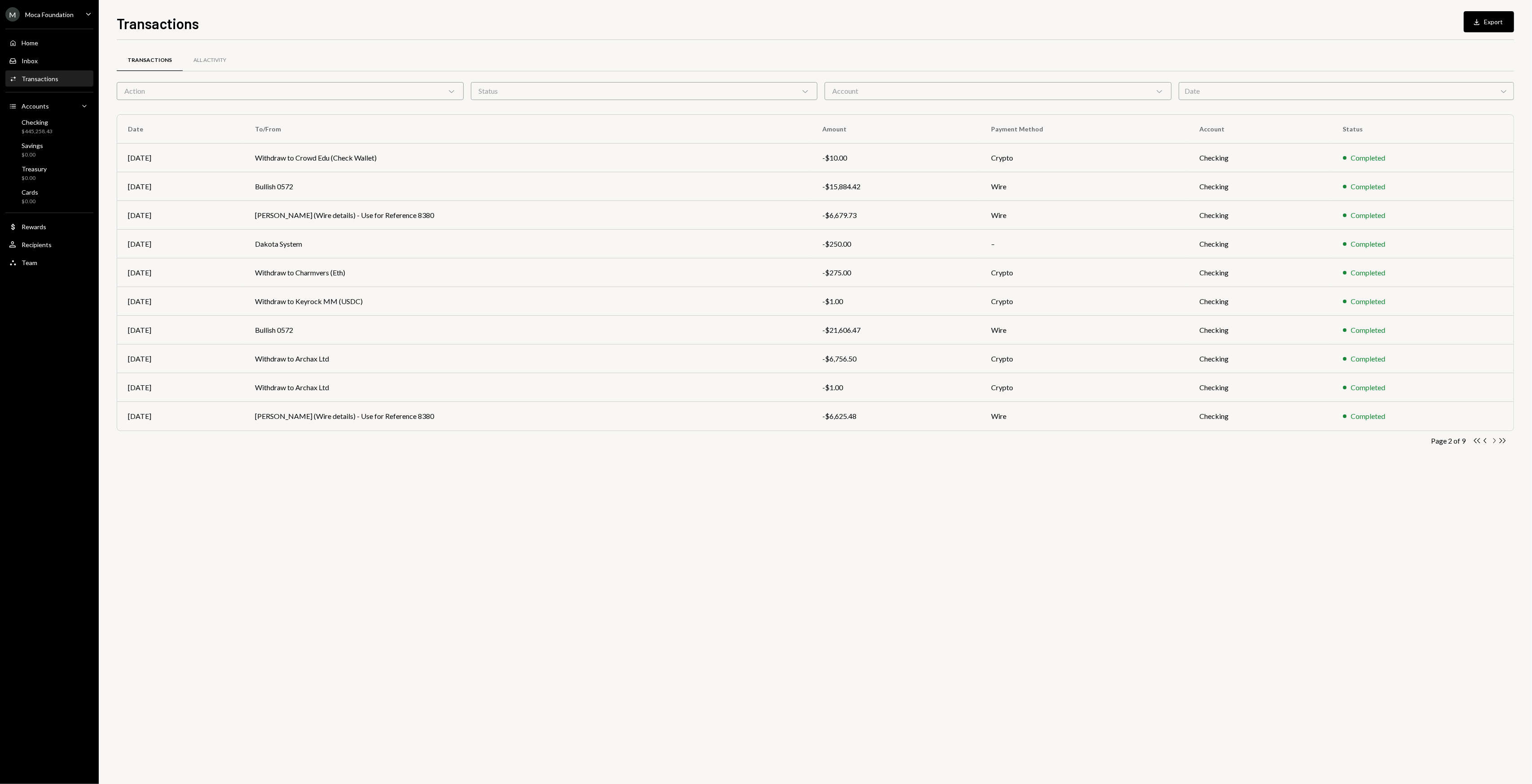
click at [919, 439] on icon "Chevron Right" at bounding box center [1494, 440] width 8 height 8
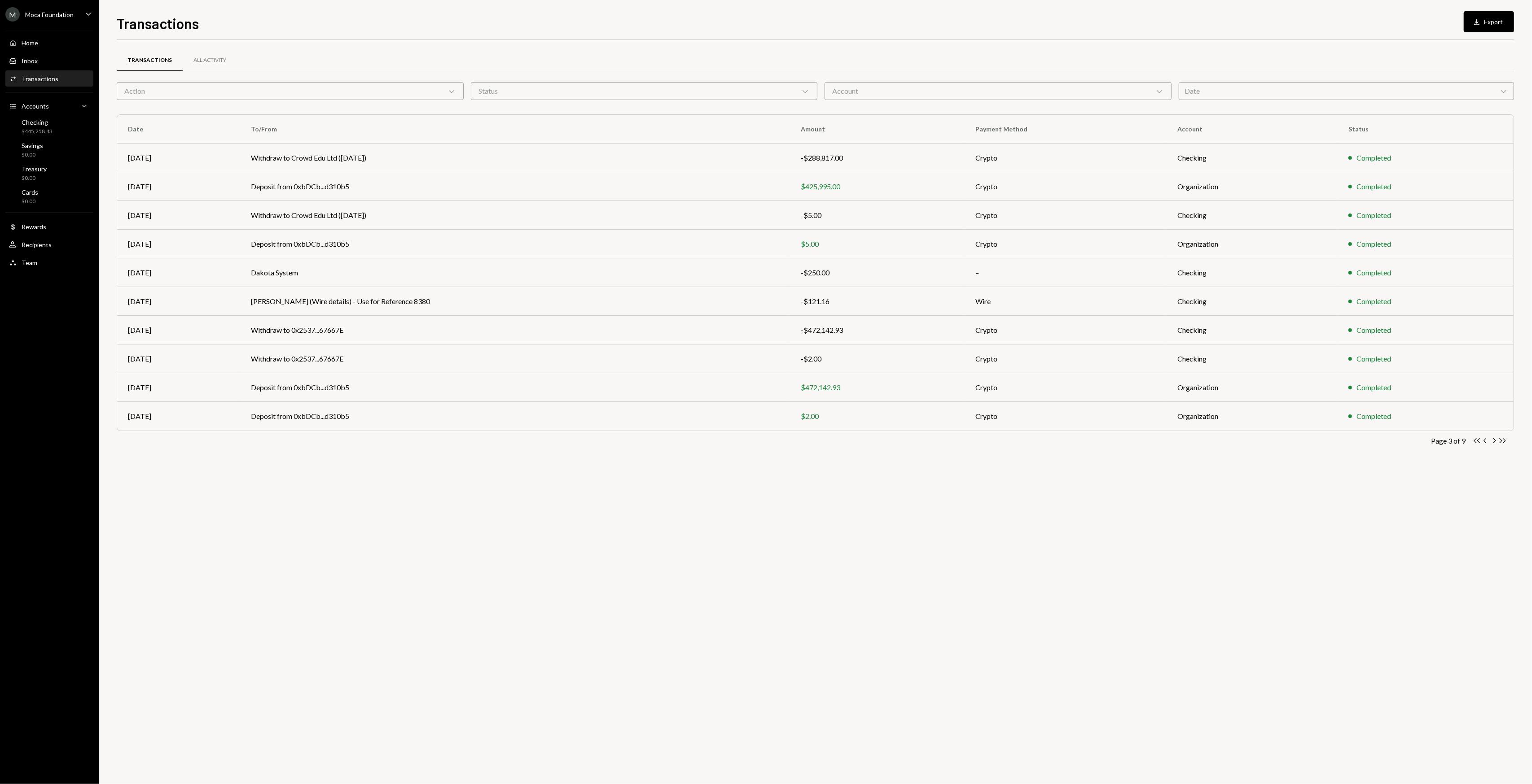
drag, startPoint x: 496, startPoint y: 456, endPoint x: 455, endPoint y: 456, distance: 41.0
drag, startPoint x: 455, startPoint y: 456, endPoint x: 379, endPoint y: 474, distance: 78.1
click at [377, 439] on div "Transactions All Activity Action Chevron Down Status Chevron Down Account Chevr…" at bounding box center [815, 261] width 1398 height 414
click at [354, 439] on div "Transactions All Activity Action Chevron Down Status Chevron Down Account Chevr…" at bounding box center [815, 412] width 1398 height 744
